Goal: Task Accomplishment & Management: Complete application form

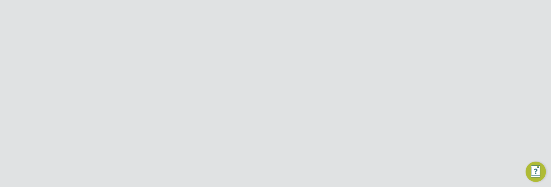
scroll to position [199, 229]
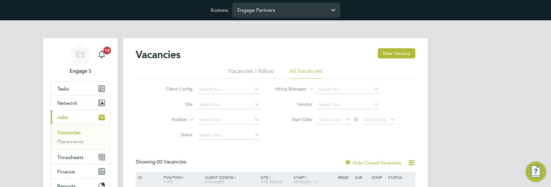
click at [258, 12] on input "Engage Partners" at bounding box center [286, 10] width 108 height 15
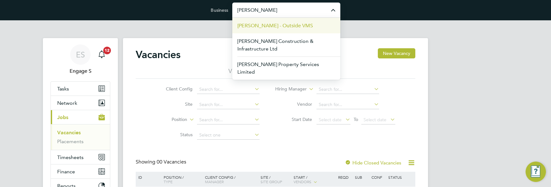
click at [260, 23] on span "[PERSON_NAME] - Outside VMS" at bounding box center [275, 26] width 76 height 8
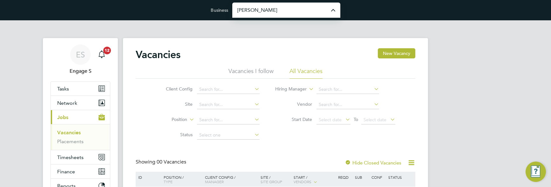
type input "[PERSON_NAME] - Outside VMS"
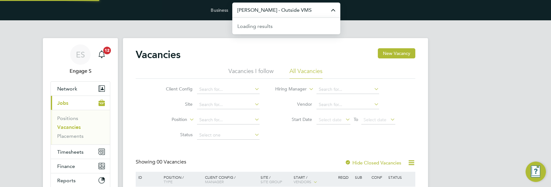
click at [262, 14] on input "Morgan Sindall - Outside VMS" at bounding box center [286, 10] width 108 height 15
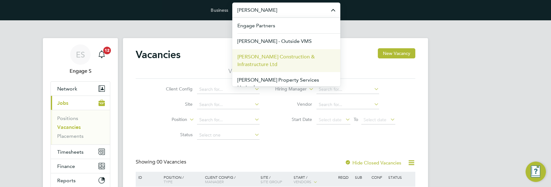
click at [267, 57] on span "[PERSON_NAME] Construction & Infrastructure Ltd" at bounding box center [286, 60] width 98 height 15
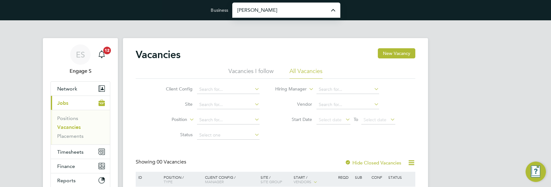
type input "[PERSON_NAME] Construction & Infrastructure Ltd"
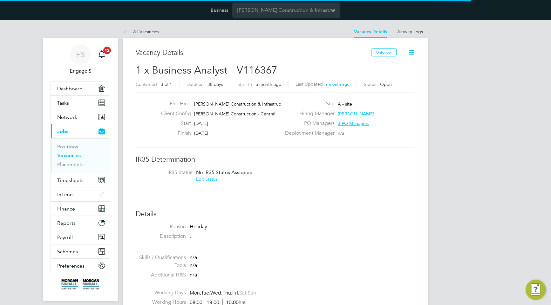
scroll to position [3, 3]
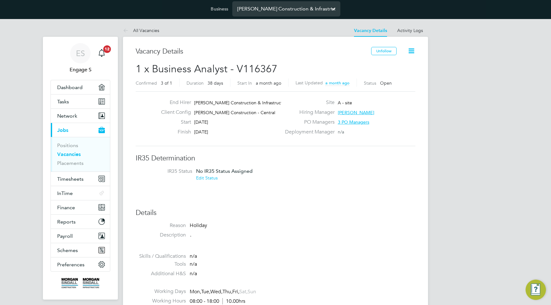
click at [325, 10] on input "[PERSON_NAME] Construction & Infrastructure Ltd" at bounding box center [286, 8] width 108 height 15
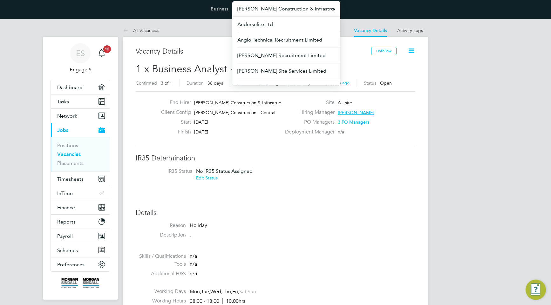
click at [411, 51] on icon at bounding box center [411, 51] width 8 height 8
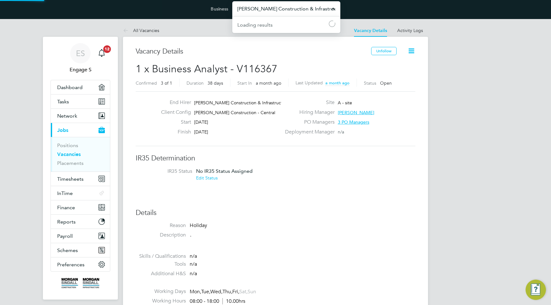
click at [327, 7] on input "Morgan Sindall Construction & Infrastructure Ltd" at bounding box center [286, 8] width 108 height 15
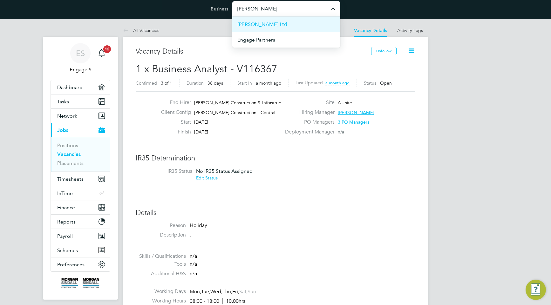
click at [315, 25] on li "[PERSON_NAME] Ltd" at bounding box center [286, 25] width 108 height 16
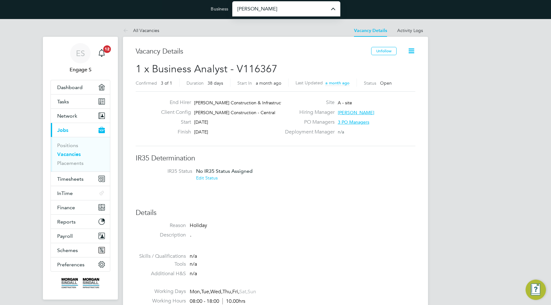
type input "[PERSON_NAME] Ltd"
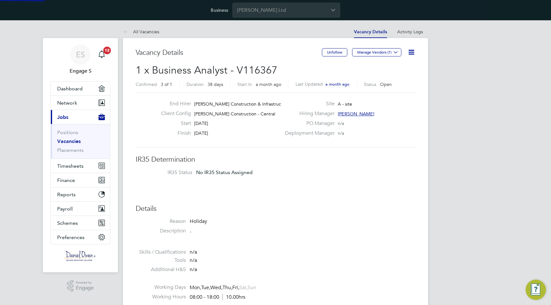
scroll to position [24, 55]
click at [411, 52] on icon at bounding box center [411, 52] width 8 height 8
click at [299, 11] on input "Daniel Owen Ltd" at bounding box center [286, 10] width 108 height 15
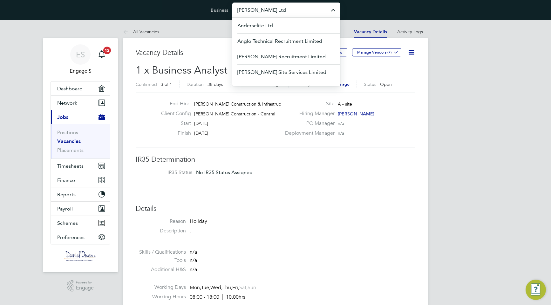
click at [212, 115] on span "Morgan Sindall Construction - Central" at bounding box center [234, 114] width 81 height 6
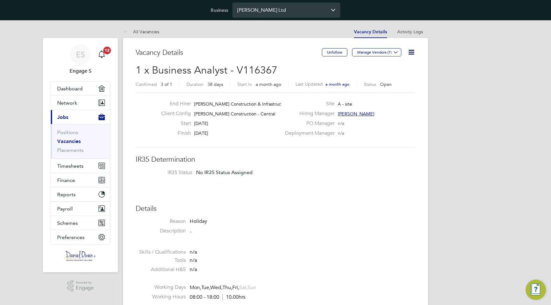
click at [285, 12] on input "Daniel Owen Ltd" at bounding box center [286, 10] width 108 height 15
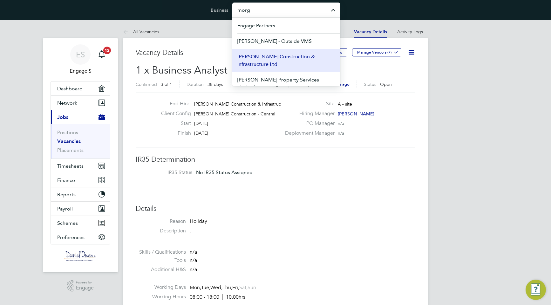
click at [286, 56] on span "[PERSON_NAME] Construction & Infrastructure Ltd" at bounding box center [286, 60] width 98 height 15
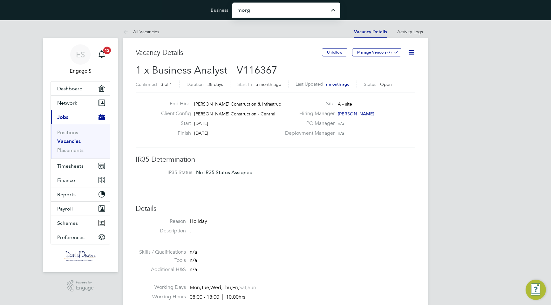
type input "[PERSON_NAME] Construction & Infrastructure Ltd"
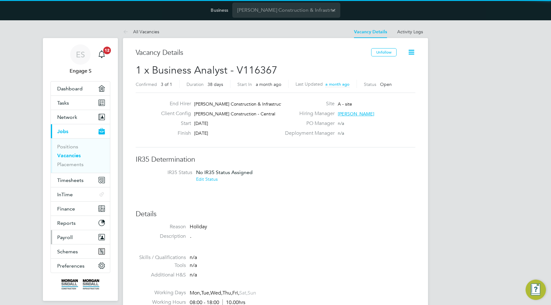
scroll to position [11, 55]
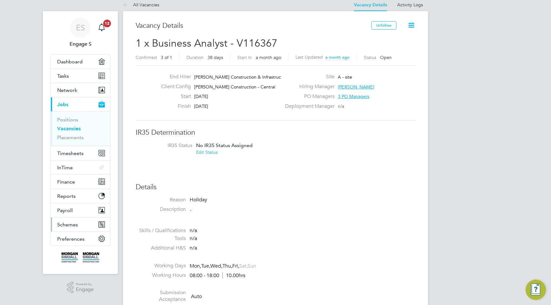
click at [73, 227] on span "Schemes" at bounding box center [67, 225] width 21 height 6
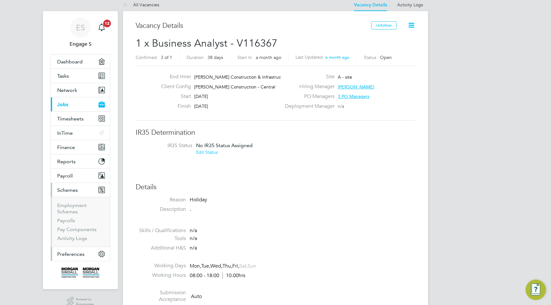
click at [76, 252] on span "Preferences" at bounding box center [70, 254] width 27 height 6
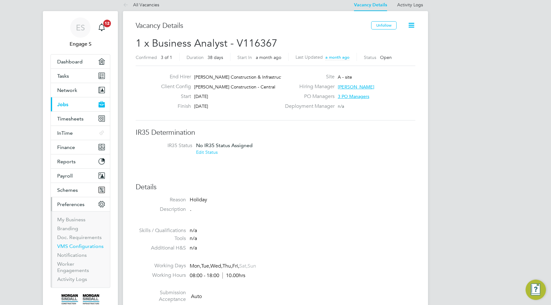
click at [77, 246] on link "VMS Configurations" at bounding box center [80, 247] width 46 height 6
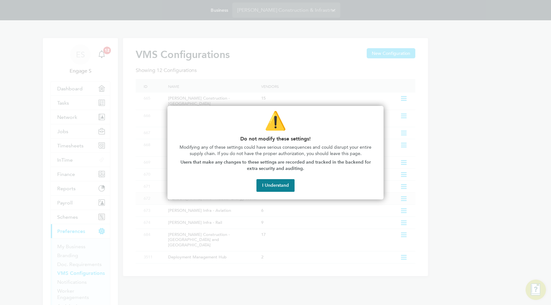
click at [282, 183] on button "I Understand" at bounding box center [275, 185] width 38 height 13
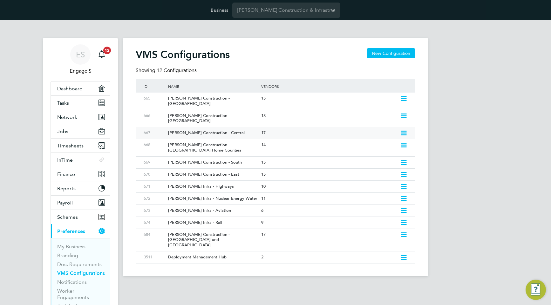
click at [226, 127] on div "[PERSON_NAME] Construction - Central" at bounding box center [211, 133] width 96 height 12
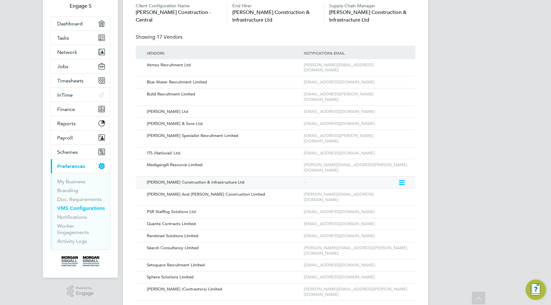
click at [401, 179] on icon at bounding box center [401, 183] width 6 height 8
click at [393, 172] on li "Edit Vendor" at bounding box center [384, 176] width 40 height 9
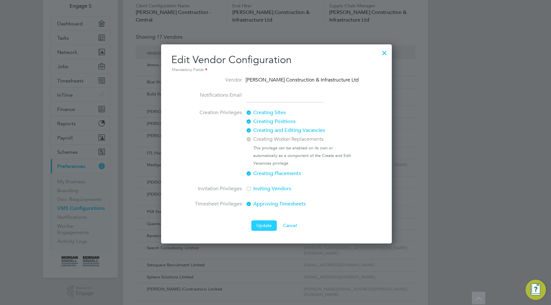
click at [262, 227] on button "Update" at bounding box center [263, 226] width 25 height 10
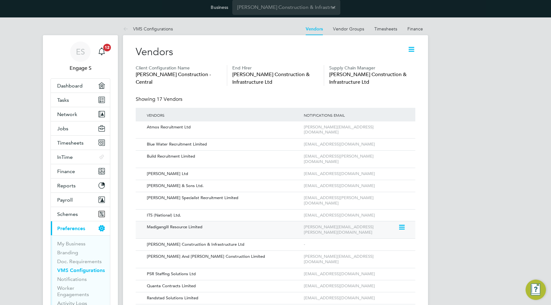
scroll to position [3, 0]
click at [404, 170] on icon at bounding box center [401, 174] width 6 height 8
click at [391, 176] on li "Edit Vendor" at bounding box center [384, 177] width 41 height 9
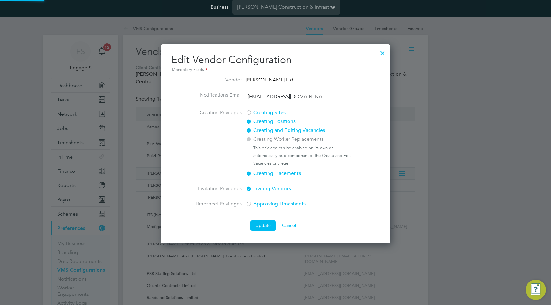
scroll to position [199, 229]
click at [249, 131] on div at bounding box center [248, 131] width 6 height 6
click at [249, 139] on div at bounding box center [248, 140] width 6 height 6
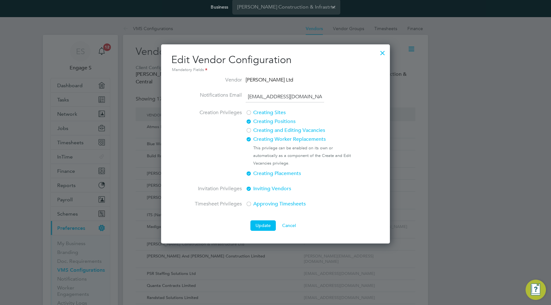
click at [248, 130] on div at bounding box center [248, 131] width 6 height 6
click at [271, 225] on button "Update" at bounding box center [262, 226] width 25 height 10
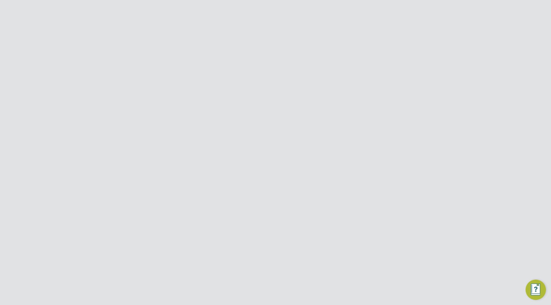
click at [413, 47] on icon at bounding box center [411, 45] width 8 height 8
drag, startPoint x: 275, startPoint y: 63, endPoint x: 232, endPoint y: 63, distance: 42.2
click at [232, 63] on span "1 x Business Analyst - V116367" at bounding box center [207, 63] width 142 height 12
click at [76, 159] on link "Placements" at bounding box center [70, 157] width 26 height 6
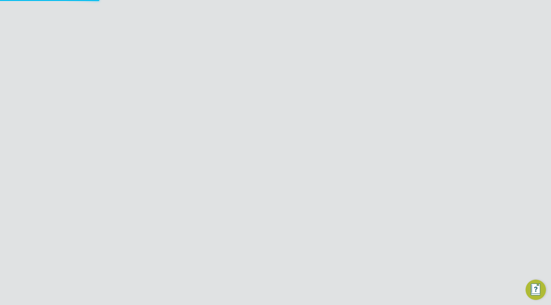
click at [392, 56] on button "New Placement" at bounding box center [394, 53] width 42 height 10
click at [243, 113] on input at bounding box center [244, 109] width 78 height 10
click at [243, 120] on li "Morg an Sindall Construction - Central" at bounding box center [289, 118] width 168 height 9
type input "[PERSON_NAME] Construction - Central"
click at [243, 128] on input at bounding box center [244, 125] width 78 height 10
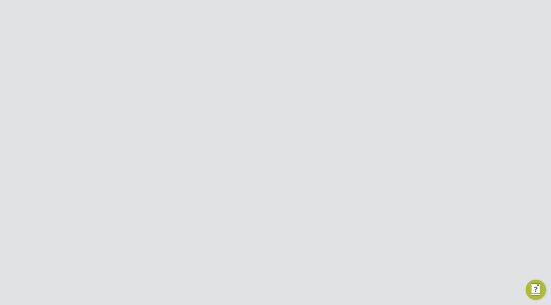
click at [227, 135] on li "A - site" at bounding box center [264, 134] width 119 height 9
type input "A - site"
click at [254, 121] on input at bounding box center [244, 125] width 78 height 10
click at [244, 161] on li "[PERSON_NAME]" at bounding box center [244, 160] width 79 height 9
type input "[PERSON_NAME]"
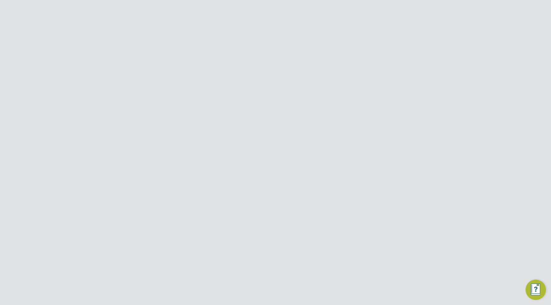
click at [238, 191] on input at bounding box center [244, 192] width 78 height 10
click at [237, 203] on li "Busin ess Analyst" at bounding box center [244, 200] width 79 height 9
type input "Business Analyst"
click at [245, 167] on input at bounding box center [244, 165] width 78 height 10
click at [245, 173] on li "Temporary" at bounding box center [244, 173] width 79 height 8
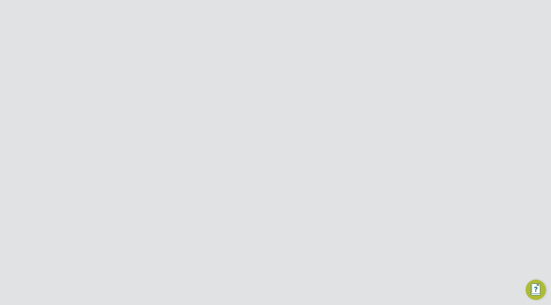
type input "Temporary"
click at [244, 182] on input at bounding box center [244, 181] width 78 height 10
type input "u"
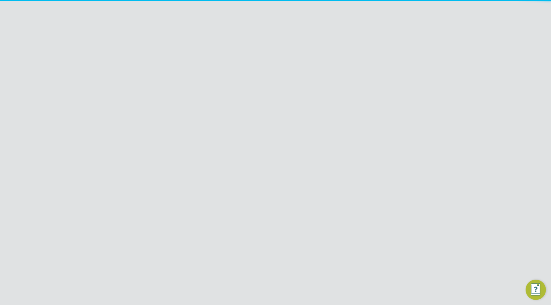
click at [242, 199] on li "[PERSON_NAME]" at bounding box center [244, 197] width 79 height 9
type input "[PERSON_NAME]"
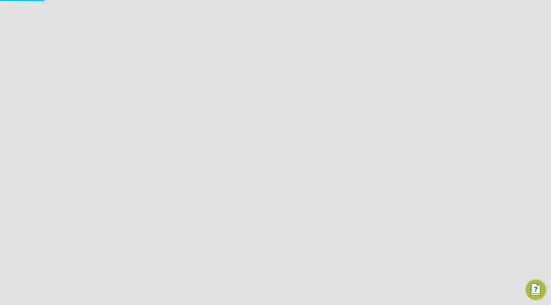
click at [231, 182] on input at bounding box center [244, 182] width 78 height 10
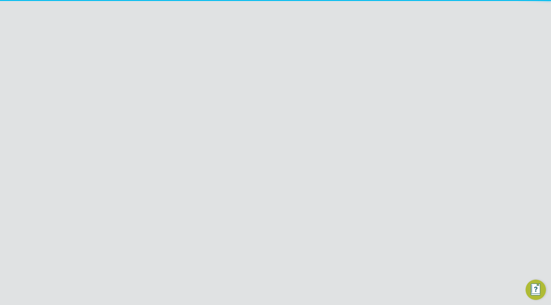
click at [231, 198] on li "[PERSON_NAME] L" at bounding box center [244, 199] width 79 height 9
type input "Aeneas L"
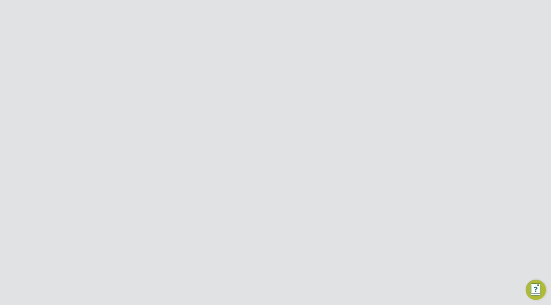
click at [225, 208] on input at bounding box center [226, 207] width 45 height 10
click at [216, 130] on span "[DATE]" at bounding box center [215, 126] width 12 height 12
type input "[DATE]"
click at [366, 211] on input at bounding box center [365, 207] width 45 height 10
click at [428, 144] on span "14" at bounding box center [425, 140] width 12 height 12
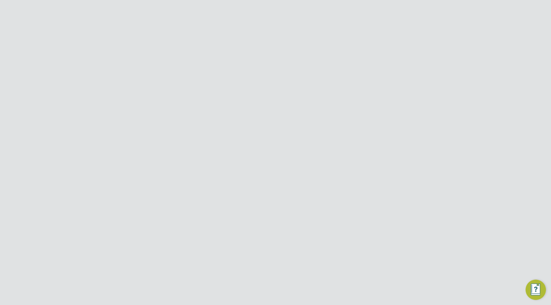
type input "[DATE]"
click at [252, 64] on input at bounding box center [247, 61] width 78 height 9
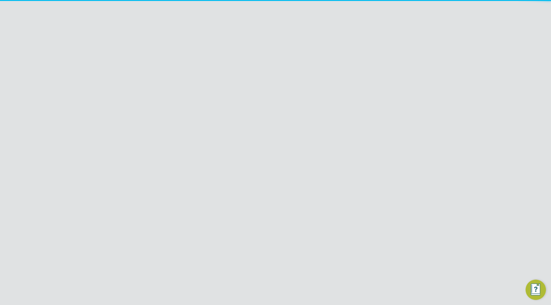
click at [249, 78] on li "[PERSON_NAME]" at bounding box center [250, 79] width 79 height 9
type input "[PERSON_NAME]"
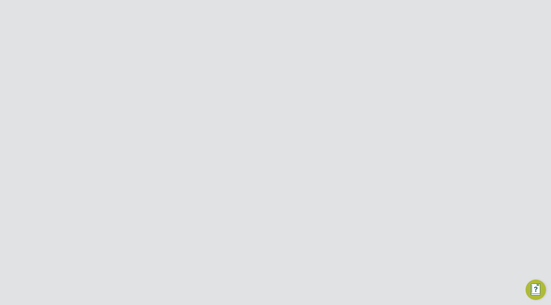
click at [246, 104] on input at bounding box center [250, 104] width 24 height 11
type input "1"
click at [253, 124] on input at bounding box center [247, 124] width 78 height 9
click at [338, 110] on div "Commission 1 %" at bounding box center [291, 105] width 245 height 17
click at [331, 212] on button "Save" at bounding box center [328, 213] width 20 height 10
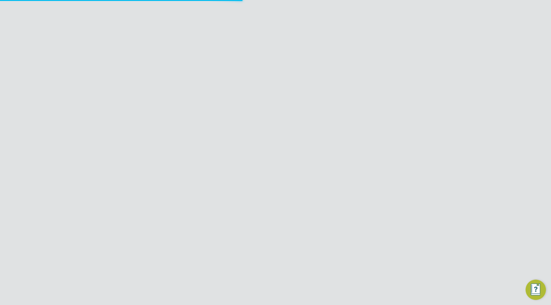
click at [414, 196] on div "Placement Saved Your placement has been saved. Cancel Okay" at bounding box center [275, 152] width 551 height 305
click at [80, 164] on link "Placements" at bounding box center [70, 165] width 27 height 6
click at [412, 51] on icon at bounding box center [411, 52] width 8 height 8
click at [398, 74] on li "Replace Worker" at bounding box center [390, 76] width 47 height 9
click at [263, 137] on input at bounding box center [266, 135] width 78 height 10
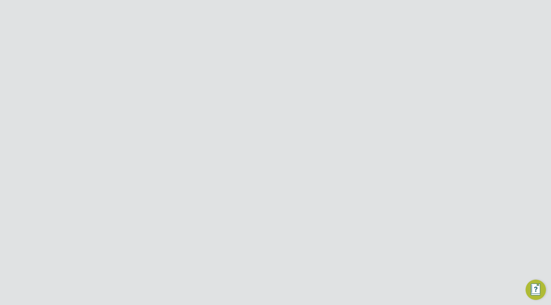
click at [260, 142] on li "Temporary" at bounding box center [266, 143] width 79 height 8
type input "Temporary"
click at [256, 167] on input at bounding box center [267, 169] width 78 height 10
click at [254, 177] on li "Sickness" at bounding box center [267, 177] width 79 height 8
type input "Sickness"
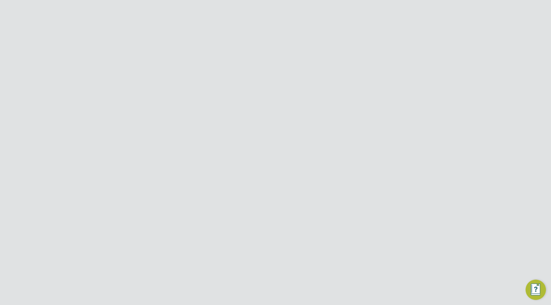
click at [263, 195] on button "Create Worker Replacement Vacancy" at bounding box center [287, 196] width 85 height 10
click at [314, 117] on div "Worker Replacement Created A Temporary Worker Replacement has been successfully…" at bounding box center [275, 152] width 551 height 305
drag, startPoint x: 242, startPoint y: 69, endPoint x: 276, endPoint y: 69, distance: 33.7
click at [276, 69] on h2 "1 x Business Analyst - V116382 Confirmed 0 of 1 Duration 14 days Start In 8 day…" at bounding box center [275, 77] width 279 height 27
copy span "116382"
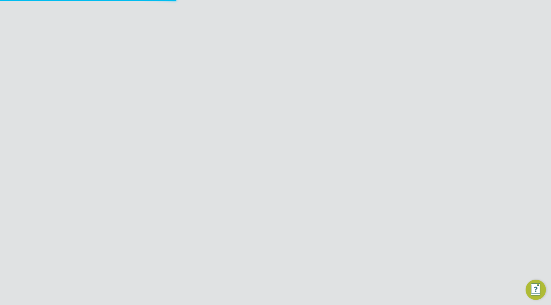
scroll to position [10, 125]
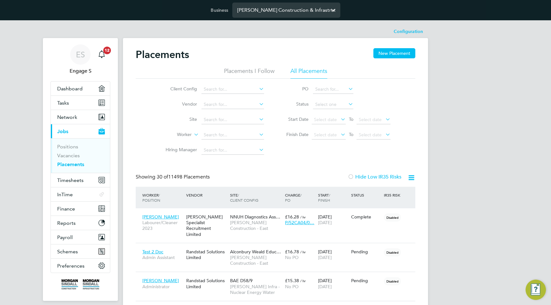
click at [311, 16] on input "Morgan Sindall Construction & Infrastructure Ltd" at bounding box center [286, 10] width 108 height 15
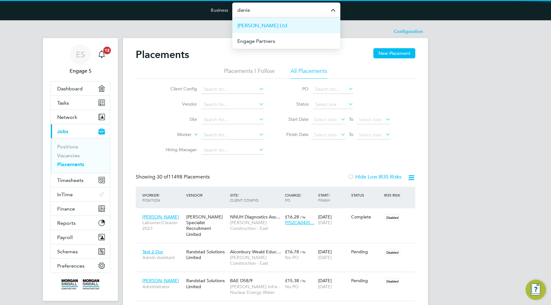
click at [307, 25] on li "[PERSON_NAME] Ltd" at bounding box center [286, 26] width 108 height 16
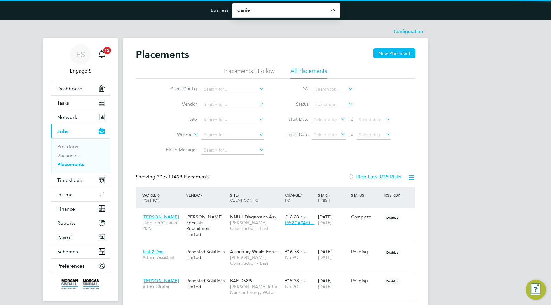
type input "[PERSON_NAME] Ltd"
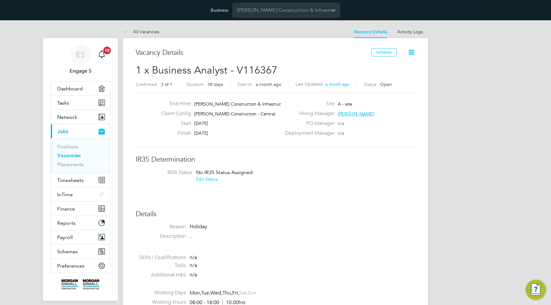
scroll to position [11, 55]
drag, startPoint x: 245, startPoint y: 70, endPoint x: 276, endPoint y: 70, distance: 31.4
click at [276, 70] on h2 "1 x Business Analyst - V116367 Confirmed 3 of 1 Duration 38 days Start In a mon…" at bounding box center [275, 77] width 279 height 27
drag, startPoint x: 276, startPoint y: 70, endPoint x: 249, endPoint y: 70, distance: 27.6
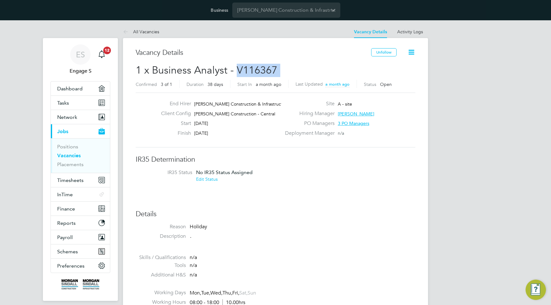
click at [249, 70] on h2 "1 x Business Analyst - V116367 Confirmed 3 of 1 Duration 38 days Start In a mon…" at bounding box center [275, 77] width 279 height 27
click at [249, 70] on span "1 x Business Analyst - V116367" at bounding box center [207, 70] width 142 height 12
drag, startPoint x: 243, startPoint y: 69, endPoint x: 287, endPoint y: 69, distance: 43.5
click at [287, 69] on h2 "1 x Business Analyst - V116367 Confirmed 3 of 1 Duration 38 days Start In a mon…" at bounding box center [275, 77] width 279 height 27
copy span "116367"
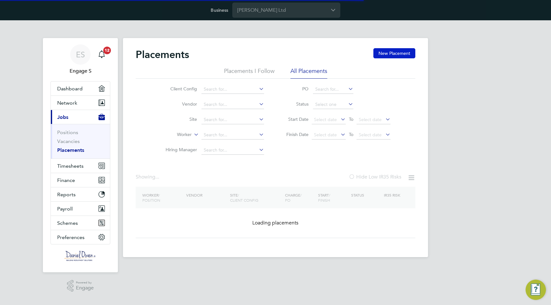
click at [393, 53] on button "New Placement" at bounding box center [394, 53] width 42 height 10
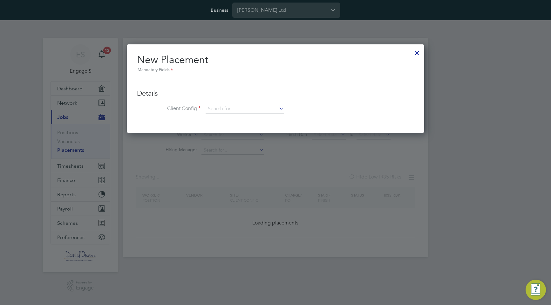
scroll to position [89, 298]
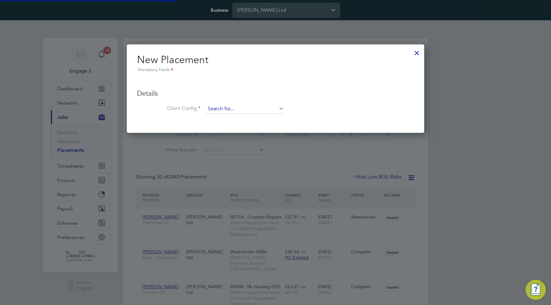
click at [271, 112] on input at bounding box center [244, 109] width 78 height 10
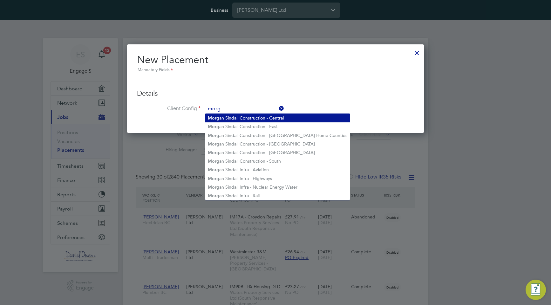
click at [268, 116] on li "Morg an Sindall Construction - Central" at bounding box center [277, 118] width 144 height 9
type input "[PERSON_NAME] Construction - Central"
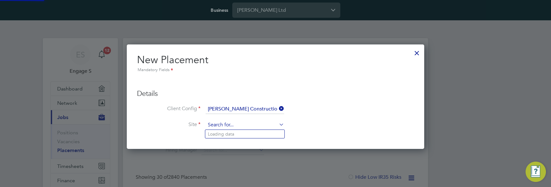
click at [260, 126] on input at bounding box center [244, 125] width 78 height 10
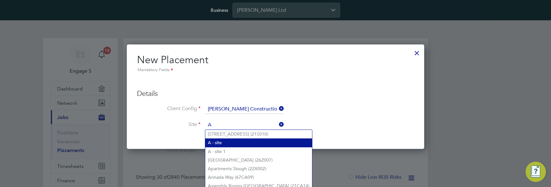
click at [249, 142] on li "A - site" at bounding box center [258, 142] width 107 height 9
type input "A - site"
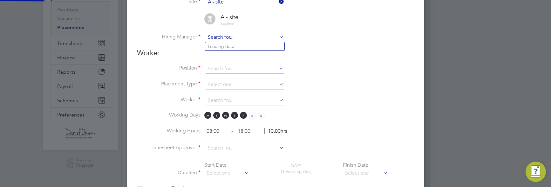
click at [251, 36] on input at bounding box center [244, 38] width 78 height 10
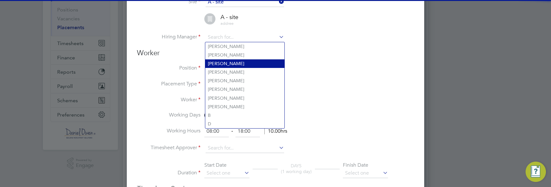
click at [244, 59] on li "[PERSON_NAME]" at bounding box center [244, 63] width 79 height 9
type input "[PERSON_NAME]"
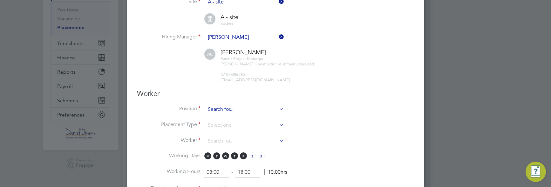
click at [234, 111] on input at bounding box center [244, 110] width 78 height 10
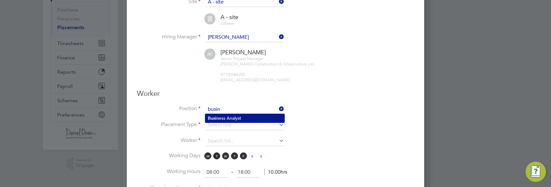
click at [230, 118] on li "Busin ess Analyst" at bounding box center [244, 118] width 79 height 9
type input "Business Analyst"
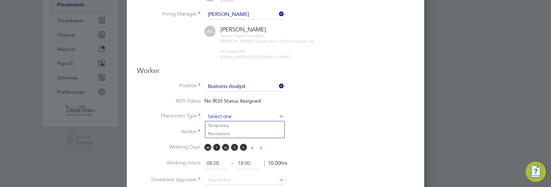
click at [271, 116] on input at bounding box center [244, 117] width 78 height 10
click at [268, 128] on li "Temporary" at bounding box center [244, 125] width 79 height 8
type input "Temporary"
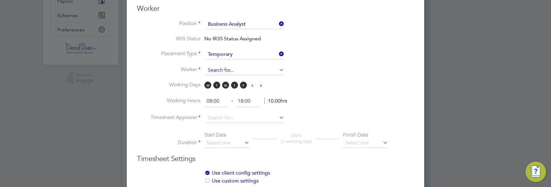
click at [266, 69] on input at bounding box center [244, 71] width 78 height 10
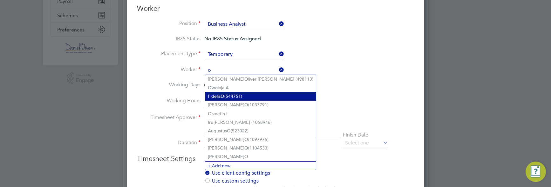
click at [258, 94] on li "Fidelis O (544751)" at bounding box center [260, 96] width 110 height 9
type input "Fidelis O (544751)"
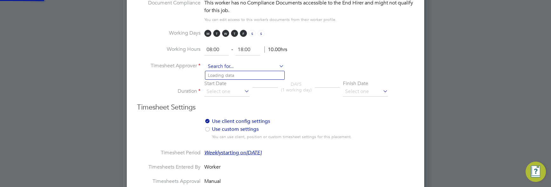
click at [248, 65] on input at bounding box center [244, 67] width 78 height 10
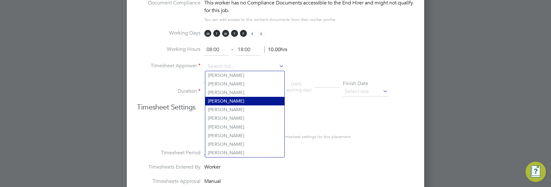
click at [243, 98] on li "[PERSON_NAME]" at bounding box center [244, 101] width 79 height 9
type input "[PERSON_NAME]"
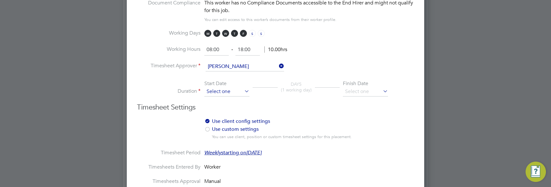
click at [233, 90] on input at bounding box center [226, 92] width 45 height 10
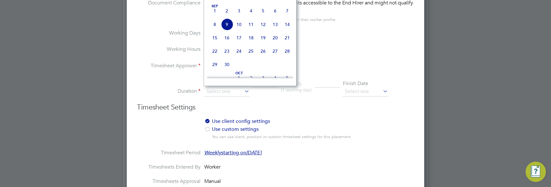
click at [240, 28] on span "10" at bounding box center [239, 24] width 12 height 12
type input "[DATE]"
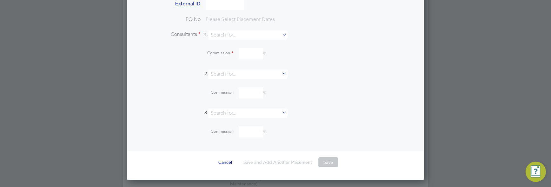
scroll to position [642, 0]
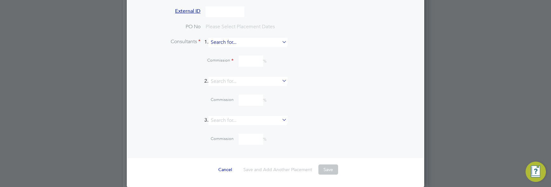
click at [238, 43] on input at bounding box center [247, 42] width 78 height 9
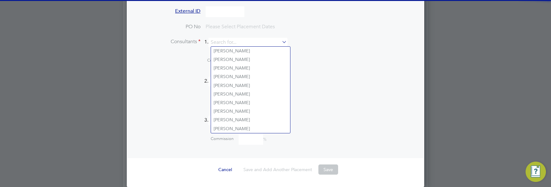
click at [237, 51] on li "Ashley P" at bounding box center [250, 51] width 79 height 9
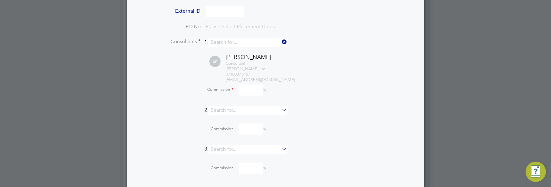
type input "Ashley P"
click at [257, 90] on input at bounding box center [250, 89] width 24 height 11
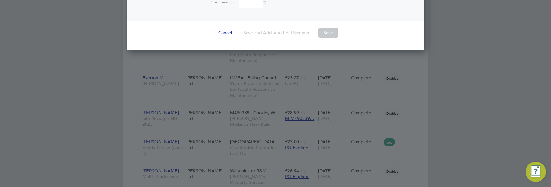
type input "2"
click at [331, 33] on button "Save" at bounding box center [328, 33] width 20 height 10
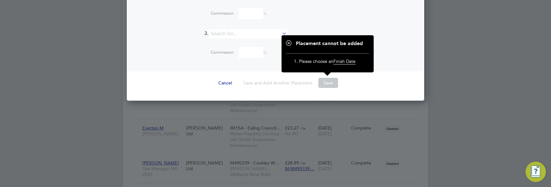
scroll to position [747, 0]
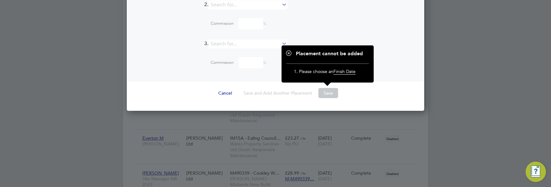
click at [339, 30] on div "Commission %" at bounding box center [291, 24] width 245 height 17
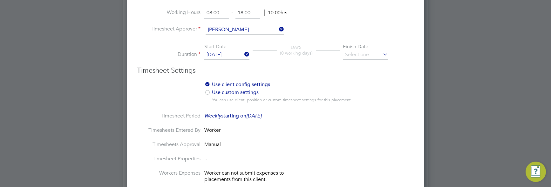
scroll to position [351, 0]
click at [366, 54] on input at bounding box center [365, 56] width 45 height 10
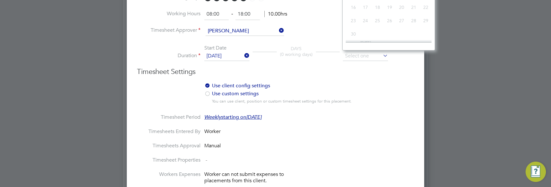
type input "[DATE]"
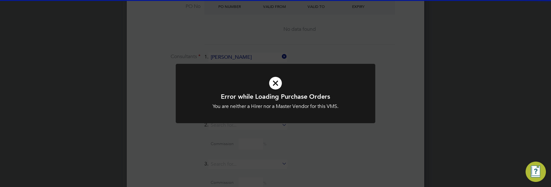
scroll to position [853, 298]
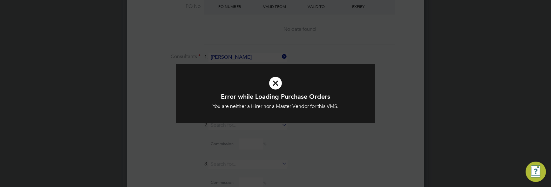
click at [362, 135] on div "Error while Loading Purchase Orders You are neither a Hirer nor a Master Vendor…" at bounding box center [275, 93] width 551 height 187
click at [362, 139] on div "Error while Loading Purchase Orders You are neither a Hirer nor a Master Vendor…" at bounding box center [275, 93] width 551 height 187
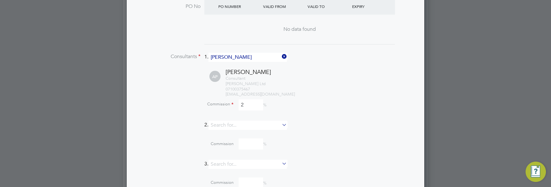
scroll to position [668, 0]
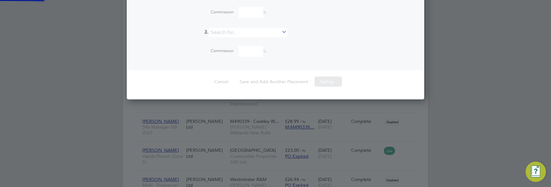
scroll to position [854, 298]
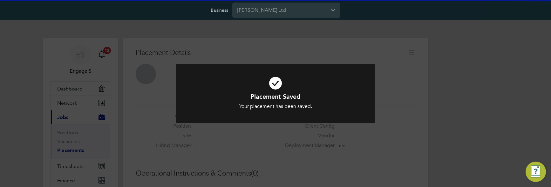
click at [342, 148] on div "Placement Saved Your placement has been saved. Cancel Okay" at bounding box center [275, 93] width 551 height 187
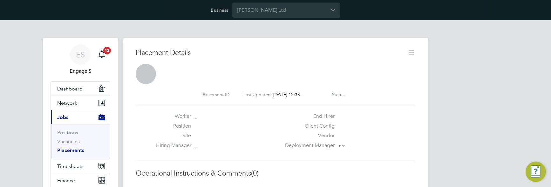
scroll to position [10, 125]
